Goal: Task Accomplishment & Management: Use online tool/utility

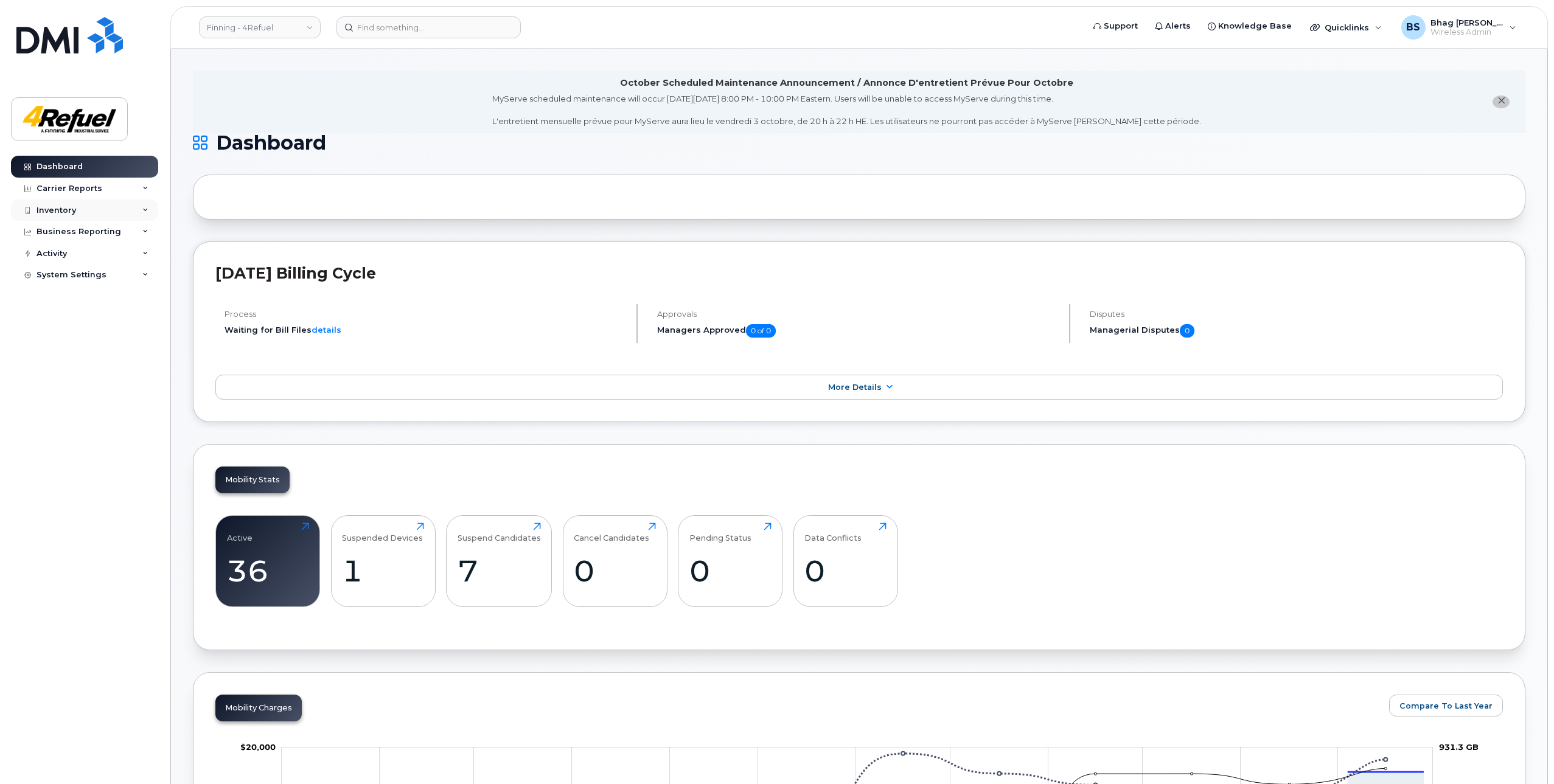
click at [67, 210] on div "Inventory" at bounding box center [56, 210] width 39 height 10
click at [278, 23] on link "Finning - 4Refuel" at bounding box center [260, 27] width 122 height 22
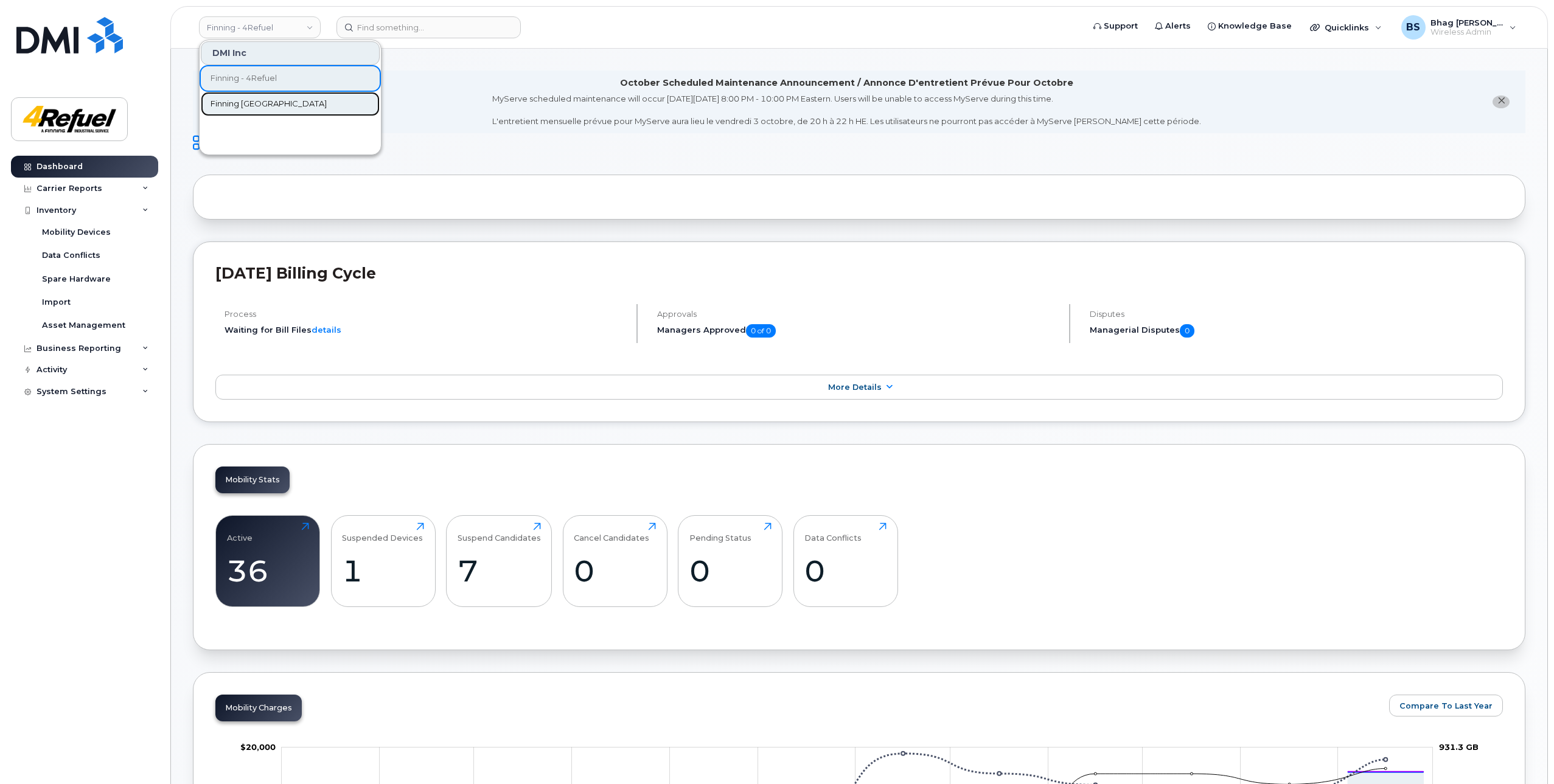
click at [226, 101] on span "Finning [GEOGRAPHIC_DATA]" at bounding box center [269, 104] width 116 height 12
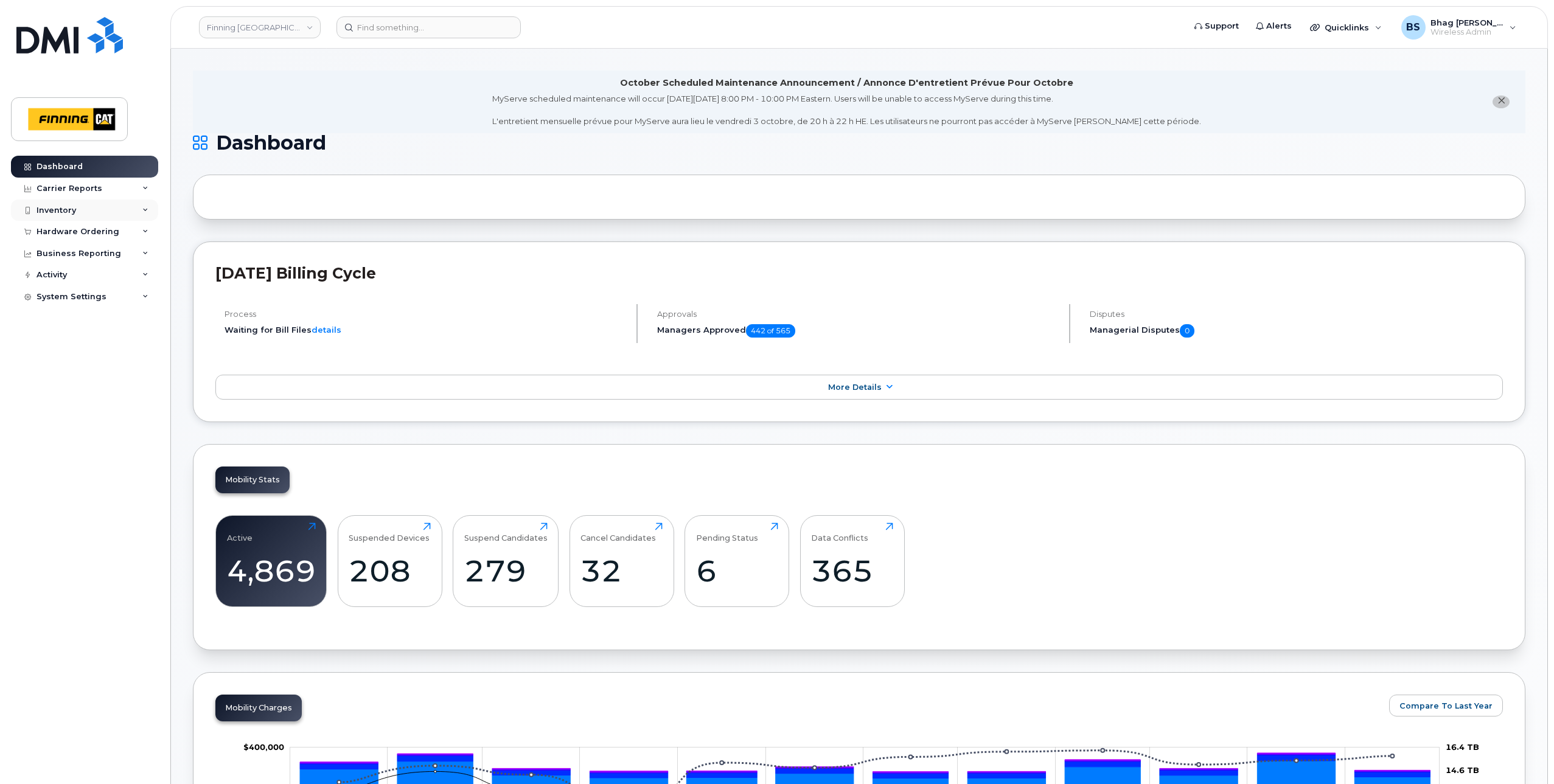
click at [50, 207] on div "Inventory" at bounding box center [56, 210] width 39 height 10
click at [77, 234] on div "Mobility Devices" at bounding box center [76, 232] width 69 height 11
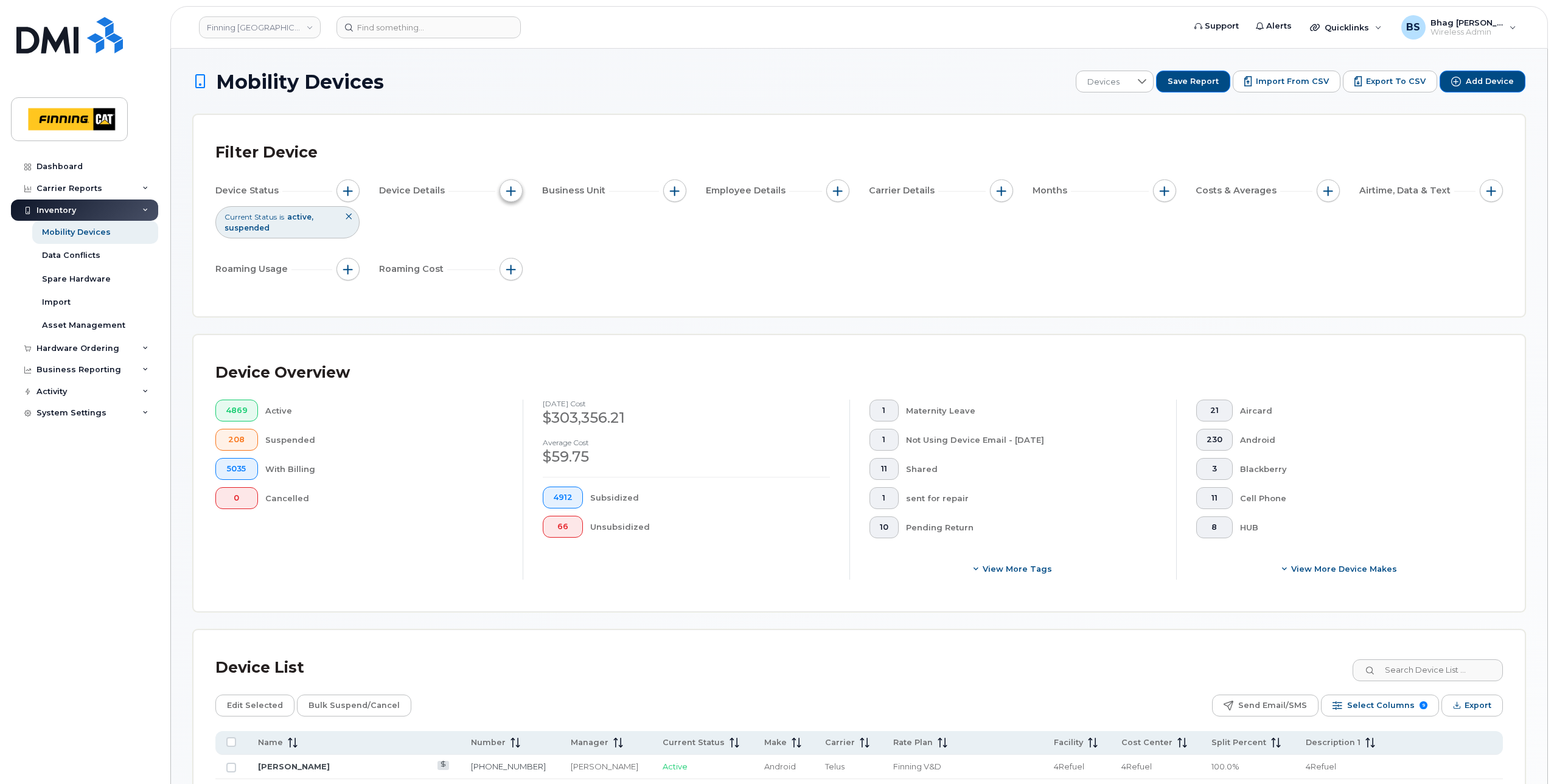
click at [510, 191] on span "button" at bounding box center [511, 191] width 10 height 10
click at [739, 254] on div "Device Status Current Status is active suspended Device Details Business Unit E…" at bounding box center [859, 232] width 1287 height 106
click at [513, 191] on span "button" at bounding box center [511, 191] width 10 height 10
click at [752, 254] on div "Device Status Current Status is active suspended Device Details Business Unit E…" at bounding box center [859, 232] width 1287 height 106
click at [1165, 196] on button "button" at bounding box center [1164, 191] width 23 height 23
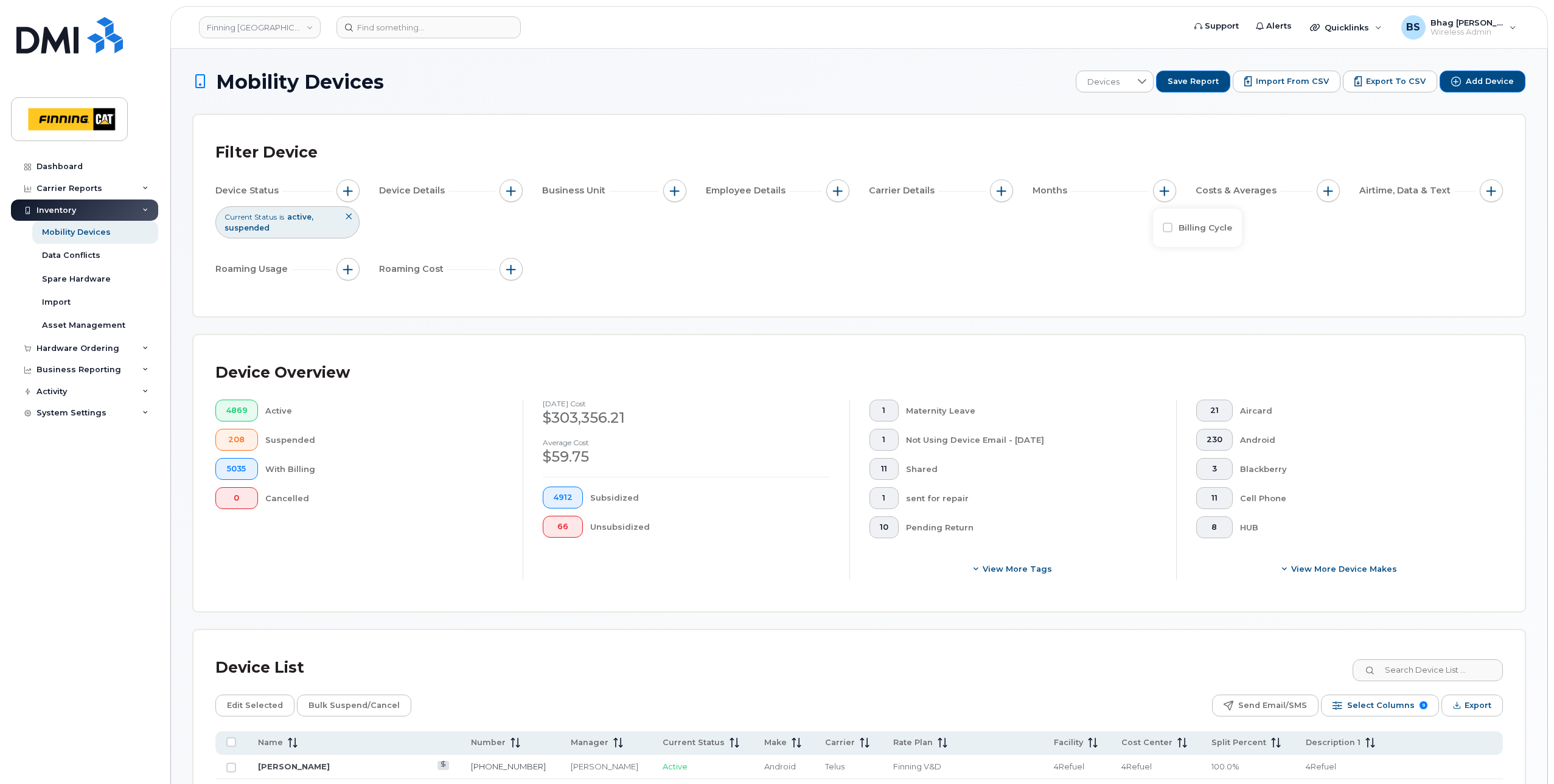
click at [1095, 239] on div "Device Status Current Status is active suspended Device Details Business Unit E…" at bounding box center [859, 232] width 1287 height 106
click at [512, 188] on span "button" at bounding box center [511, 191] width 10 height 10
click at [640, 206] on div "Business Unit" at bounding box center [614, 192] width 144 height 27
click at [678, 188] on span "button" at bounding box center [675, 191] width 10 height 10
click at [823, 268] on div "Device Status Current Status is active suspended Device Details Business Unit E…" at bounding box center [859, 232] width 1287 height 106
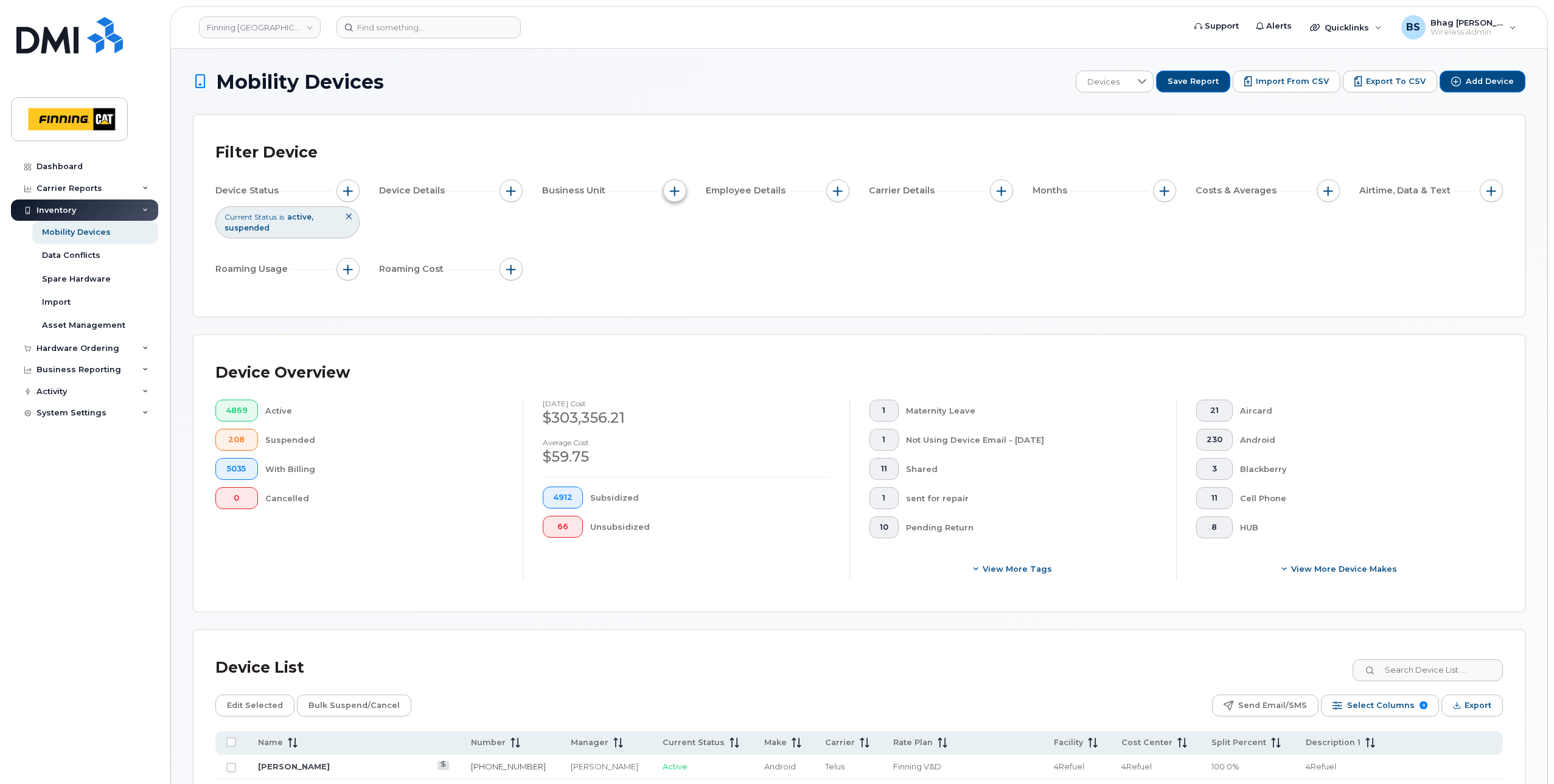
click at [675, 194] on span "button" at bounding box center [675, 191] width 10 height 10
click at [680, 264] on input "Cost Center" at bounding box center [678, 266] width 10 height 10
checkbox input "true"
click at [730, 318] on input "text" at bounding box center [755, 317] width 106 height 11
type input "4"
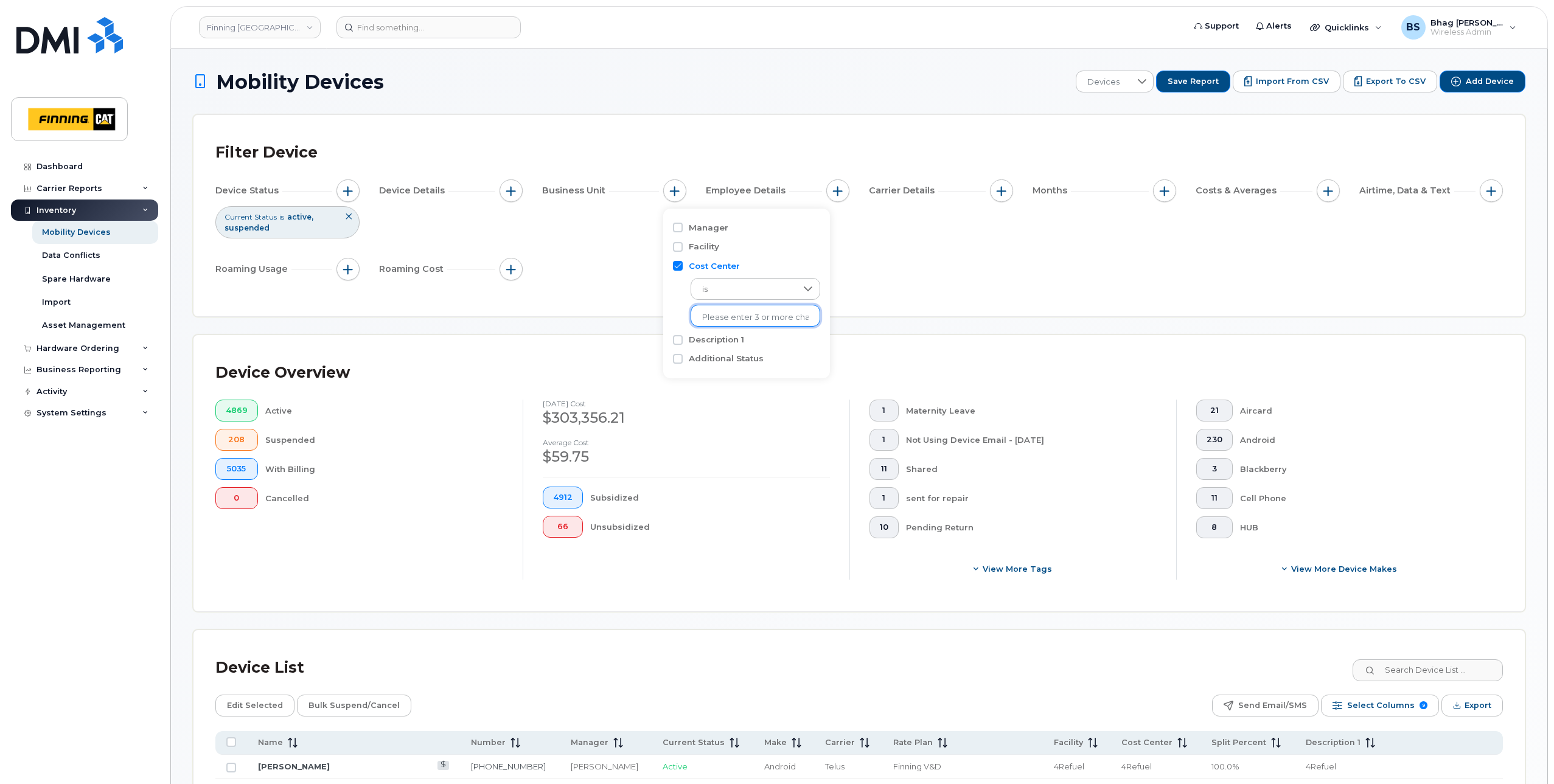
type input "f"
click at [803, 286] on icon at bounding box center [808, 289] width 10 height 10
click at [754, 366] on li "contains" at bounding box center [748, 366] width 117 height 21
click at [759, 311] on input "text" at bounding box center [756, 315] width 131 height 22
click at [910, 268] on div "Device Status Current Status is active suspended Device Details Business Unit E…" at bounding box center [859, 232] width 1287 height 106
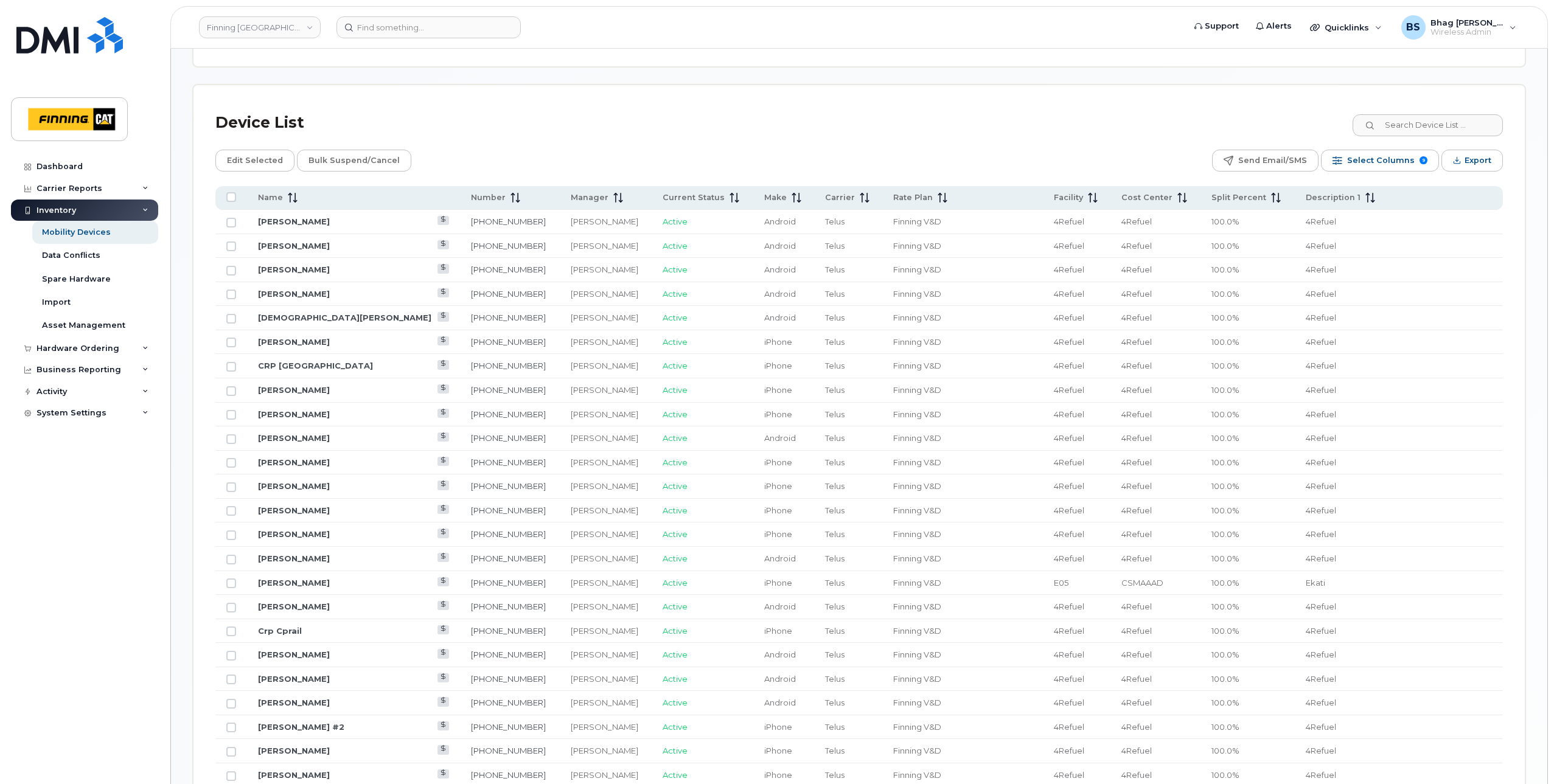
scroll to position [556, 0]
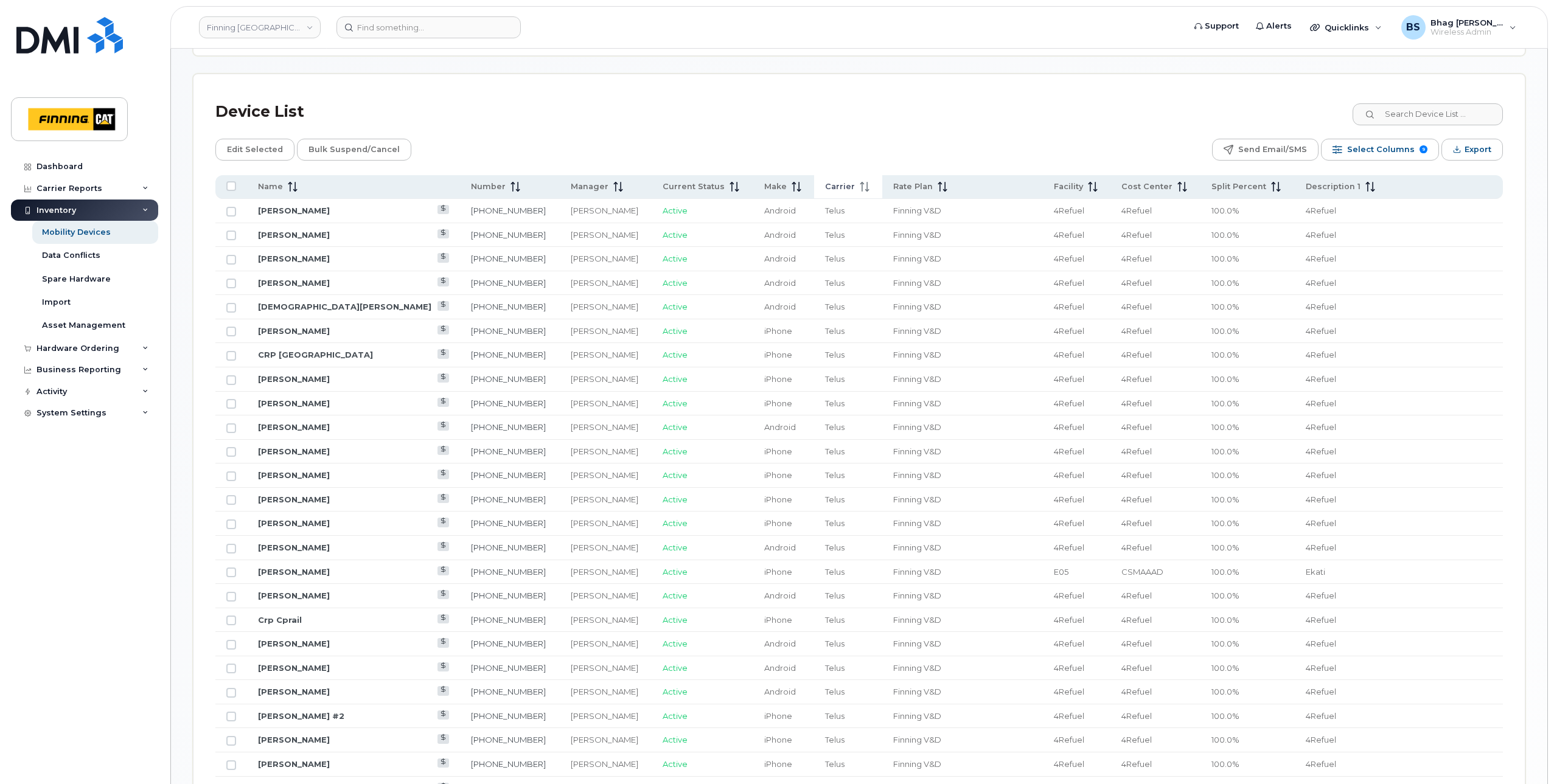
click at [825, 191] on span "Carrier" at bounding box center [840, 186] width 29 height 11
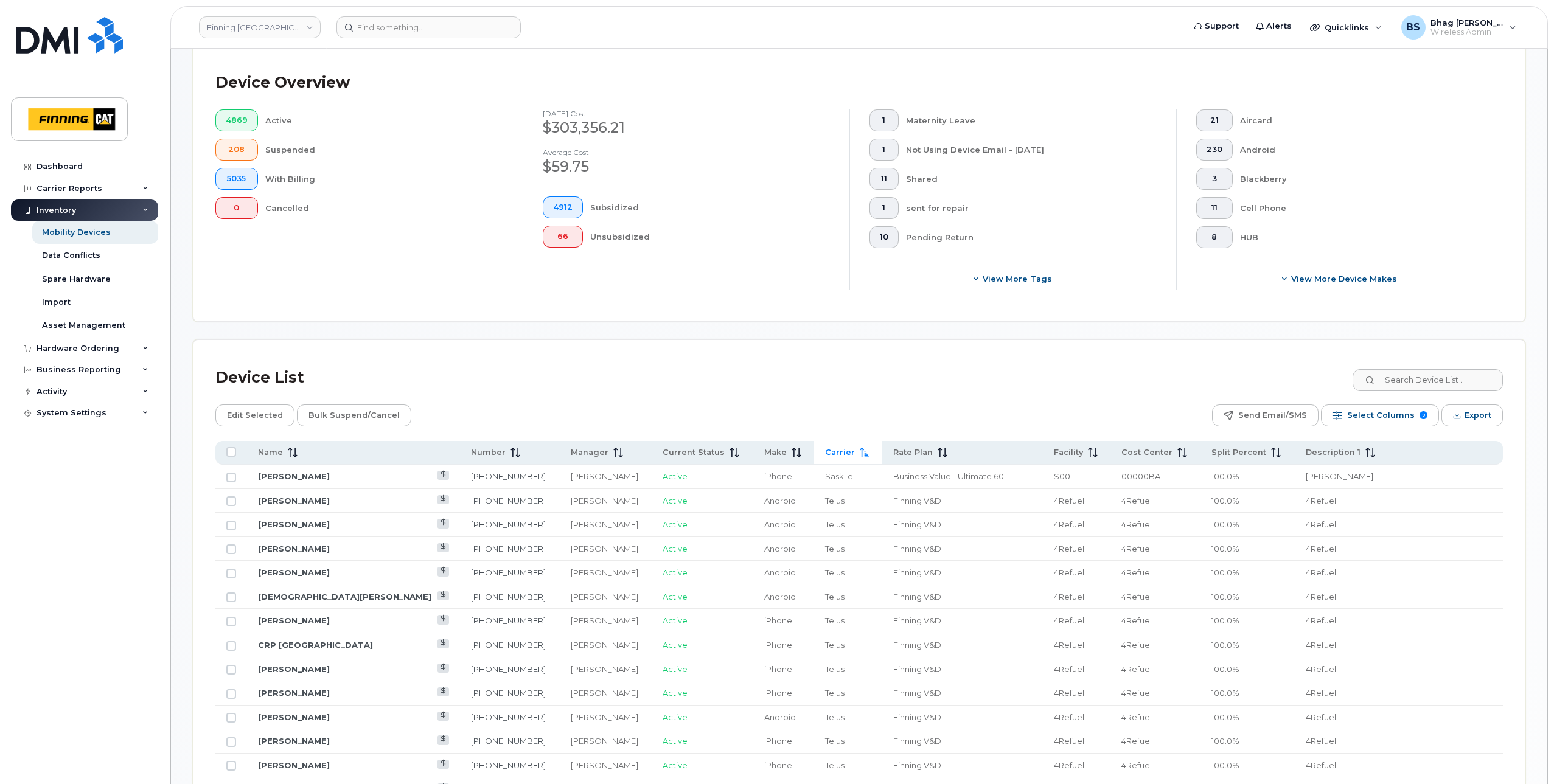
scroll to position [0, 0]
